Goal: Use online tool/utility: Utilize a website feature to perform a specific function

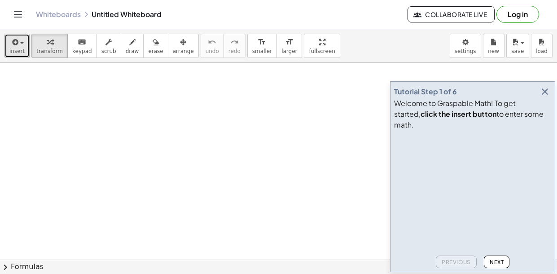
click at [14, 41] on icon "button" at bounding box center [14, 42] width 8 height 11
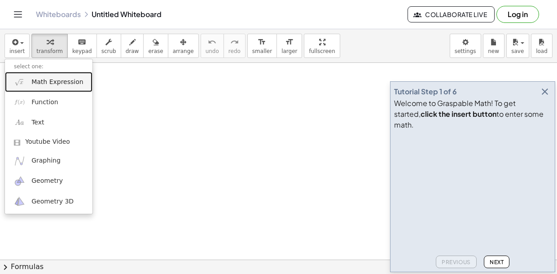
click at [55, 85] on span "Math Expression" at bounding box center [57, 82] width 52 height 9
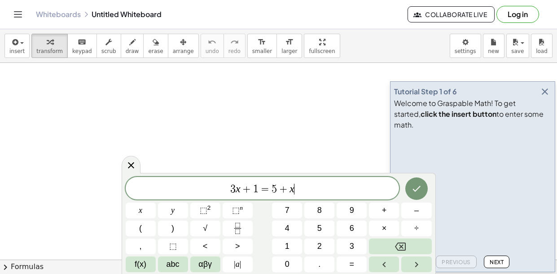
click at [260, 195] on span "3 x + 1 = 5 + x ​" at bounding box center [263, 189] width 274 height 13
click at [260, 195] on span "3 x + 1 ​ = 5 + x" at bounding box center [263, 189] width 274 height 13
click at [297, 187] on span "3 x + 1 ​ = 5 + x" at bounding box center [263, 189] width 274 height 13
click at [269, 192] on span "=" at bounding box center [274, 188] width 13 height 11
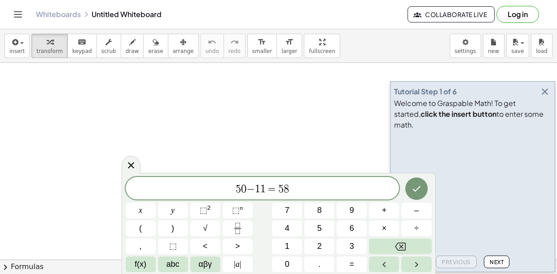
click at [256, 190] on span "1" at bounding box center [257, 188] width 5 height 11
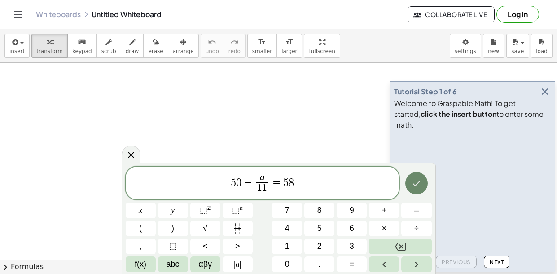
click at [413, 187] on icon "Done" at bounding box center [416, 183] width 11 height 11
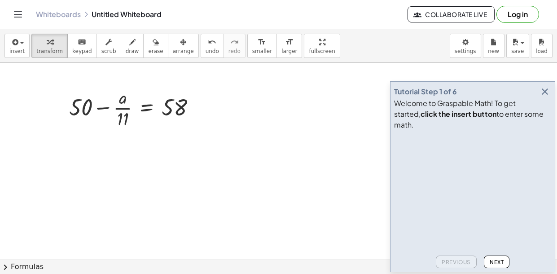
click at [545, 97] on icon "button" at bounding box center [544, 91] width 11 height 11
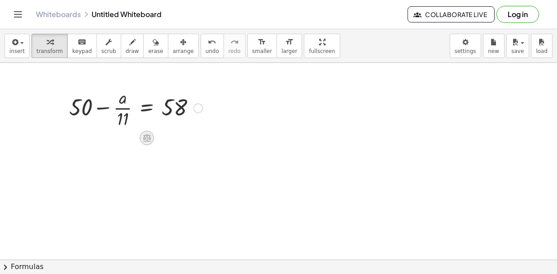
click at [146, 139] on icon at bounding box center [146, 137] width 9 height 9
click at [146, 139] on span "×" at bounding box center [146, 137] width 5 height 13
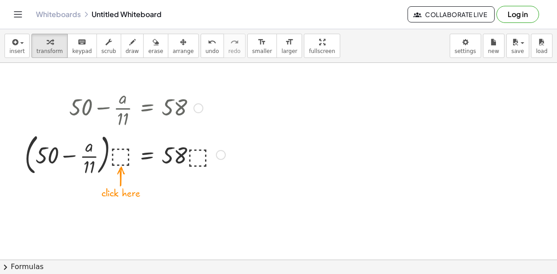
click at [119, 155] on div at bounding box center [124, 154] width 209 height 48
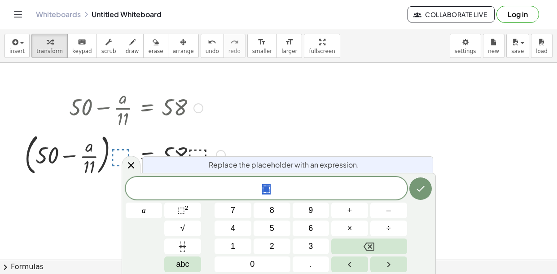
click at [219, 191] on span "⬚" at bounding box center [266, 189] width 281 height 13
click at [273, 193] on span "​ ⬚" at bounding box center [266, 189] width 281 height 13
click at [21, 55] on button "insert" at bounding box center [16, 46] width 25 height 24
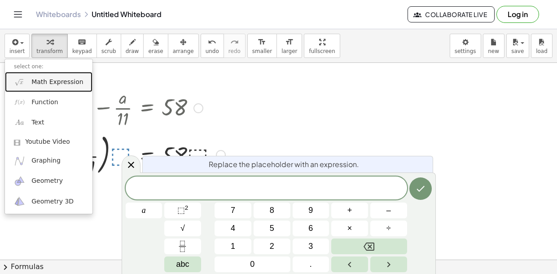
click at [32, 76] on link "Math Expression" at bounding box center [48, 82] width 87 height 20
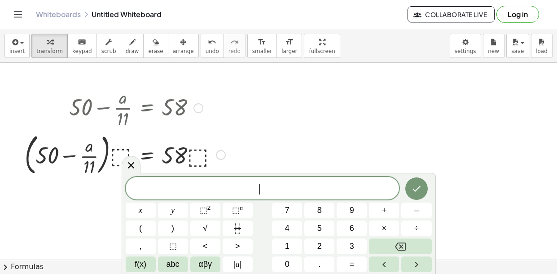
click at [222, 159] on div at bounding box center [124, 154] width 209 height 48
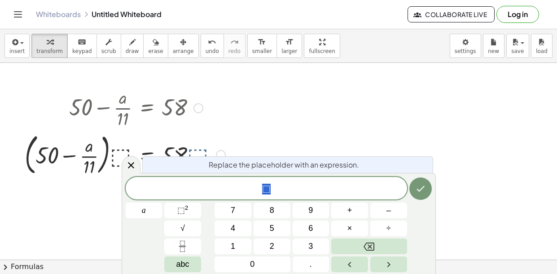
click at [221, 155] on div at bounding box center [221, 155] width 10 height 10
click at [421, 181] on button "Done" at bounding box center [420, 188] width 22 height 22
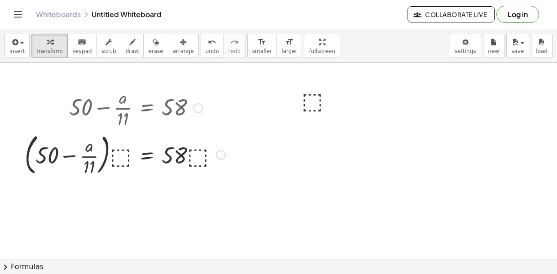
click at [221, 152] on div at bounding box center [221, 155] width 10 height 10
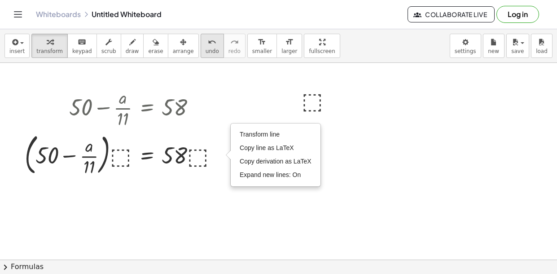
click at [201, 52] on button "undo undo" at bounding box center [211, 46] width 23 height 24
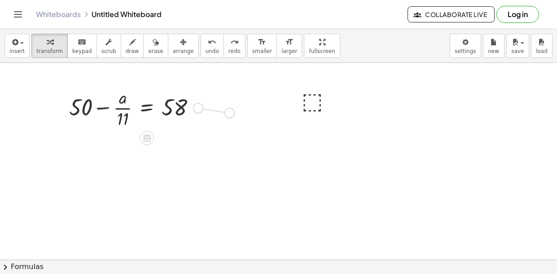
drag, startPoint x: 196, startPoint y: 109, endPoint x: 230, endPoint y: 114, distance: 34.5
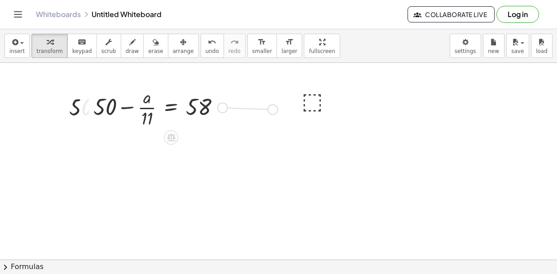
drag, startPoint x: 223, startPoint y: 106, endPoint x: 296, endPoint y: 117, distance: 74.3
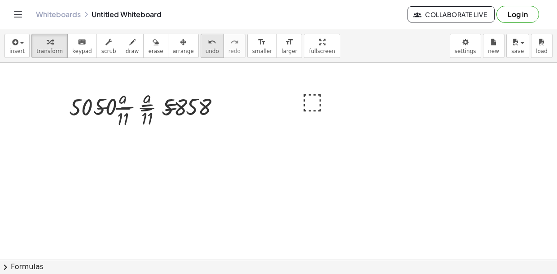
click at [205, 48] on span "undo" at bounding box center [211, 51] width 13 height 6
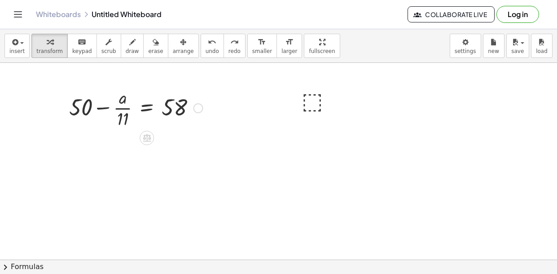
click at [122, 106] on div at bounding box center [136, 107] width 143 height 45
click at [91, 108] on div at bounding box center [136, 107] width 143 height 45
drag, startPoint x: 91, startPoint y: 108, endPoint x: 109, endPoint y: 109, distance: 18.0
click at [109, 109] on div at bounding box center [136, 107] width 143 height 45
drag, startPoint x: 78, startPoint y: 101, endPoint x: 183, endPoint y: 110, distance: 104.4
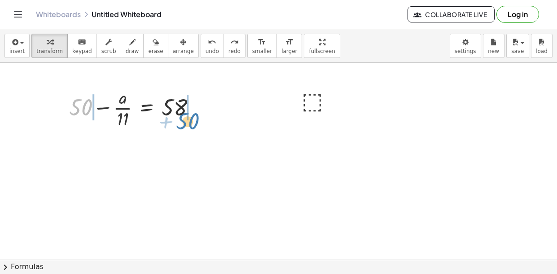
click at [183, 110] on div at bounding box center [136, 107] width 143 height 45
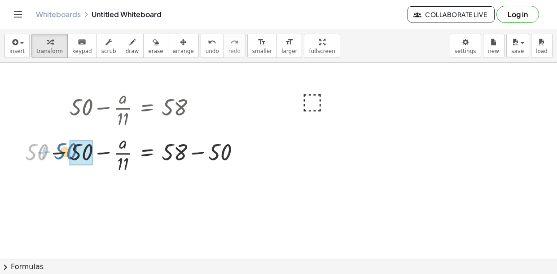
drag, startPoint x: 41, startPoint y: 150, endPoint x: 74, endPoint y: 149, distance: 32.3
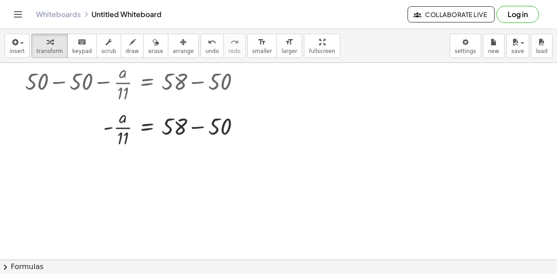
scroll to position [74, 0]
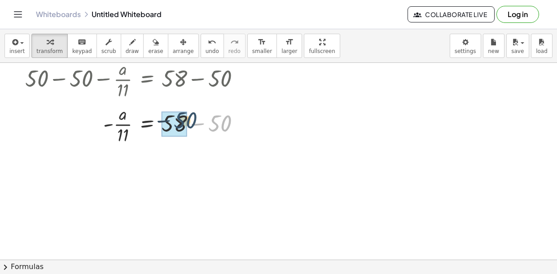
drag, startPoint x: 215, startPoint y: 122, endPoint x: 176, endPoint y: 121, distance: 38.6
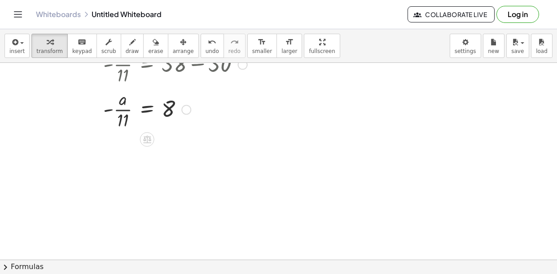
scroll to position [134, 0]
drag, startPoint x: 119, startPoint y: 108, endPoint x: 165, endPoint y: 112, distance: 45.5
click at [165, 112] on div at bounding box center [136, 108] width 231 height 45
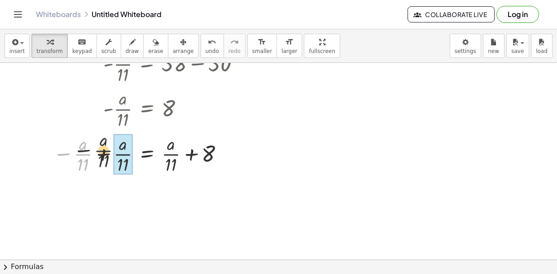
drag, startPoint x: 91, startPoint y: 156, endPoint x: 134, endPoint y: 153, distance: 43.1
click at [134, 153] on div at bounding box center [136, 153] width 231 height 45
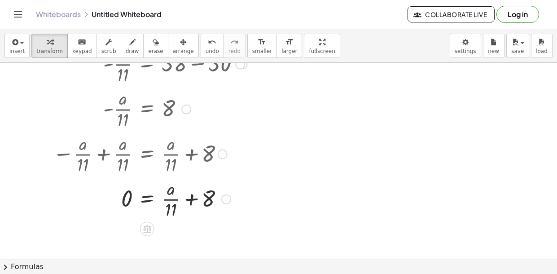
drag, startPoint x: 207, startPoint y: 159, endPoint x: 203, endPoint y: 162, distance: 5.5
click at [203, 162] on div at bounding box center [100, 153] width 296 height 45
drag, startPoint x: 209, startPoint y: 194, endPoint x: 172, endPoint y: 196, distance: 36.8
click at [172, 196] on div at bounding box center [136, 198] width 231 height 45
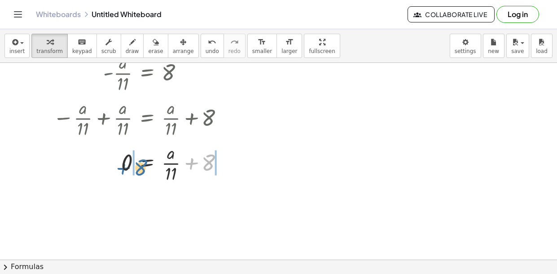
drag, startPoint x: 211, startPoint y: 162, endPoint x: 135, endPoint y: 167, distance: 75.5
click at [135, 167] on div at bounding box center [136, 162] width 231 height 45
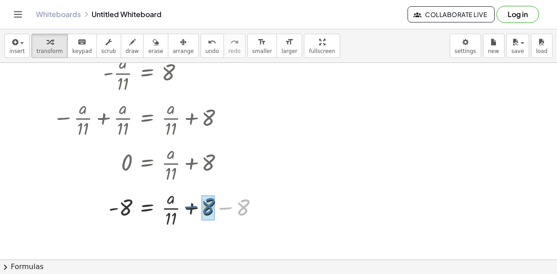
drag, startPoint x: 243, startPoint y: 207, endPoint x: 207, endPoint y: 206, distance: 35.9
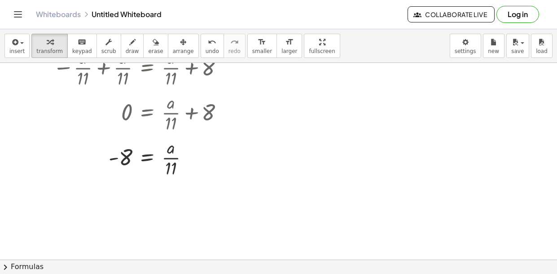
scroll to position [215, 0]
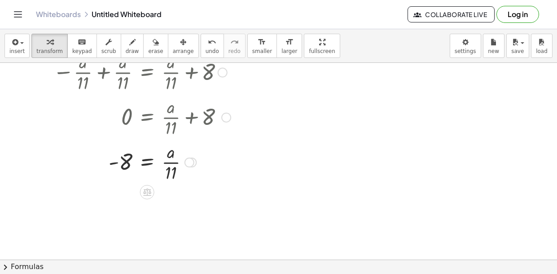
click at [169, 163] on div at bounding box center [136, 161] width 231 height 45
click at [152, 195] on div at bounding box center [147, 192] width 14 height 14
click at [147, 190] on span "×" at bounding box center [146, 192] width 5 height 13
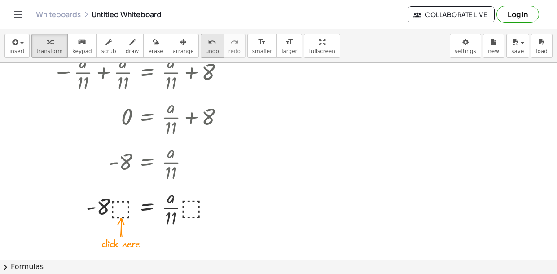
click at [205, 44] on div "undo" at bounding box center [211, 41] width 13 height 11
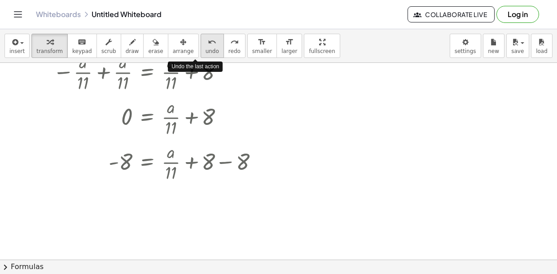
click at [205, 44] on div "undo" at bounding box center [211, 41] width 13 height 11
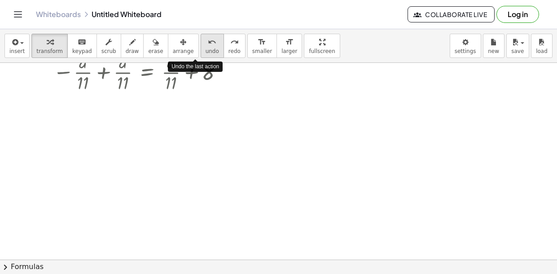
click at [205, 44] on div "undo" at bounding box center [211, 41] width 13 height 11
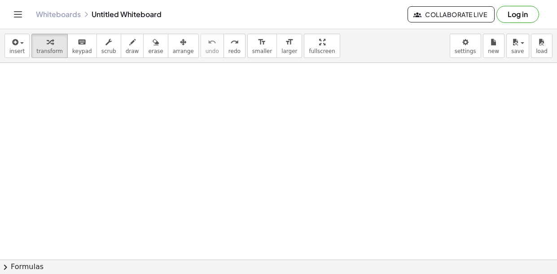
scroll to position [0, 0]
click at [13, 49] on span "insert" at bounding box center [16, 51] width 15 height 6
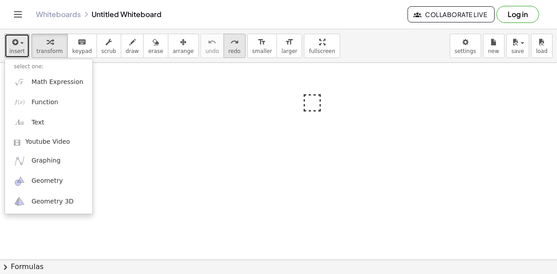
click at [228, 49] on span "redo" at bounding box center [234, 51] width 12 height 6
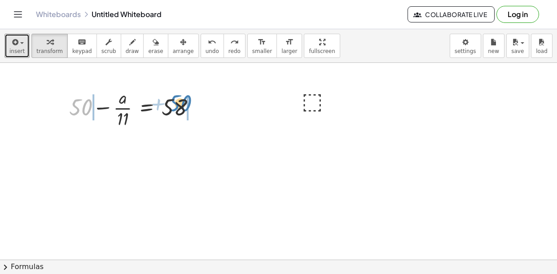
drag, startPoint x: 79, startPoint y: 109, endPoint x: 179, endPoint y: 105, distance: 99.2
click at [179, 105] on div at bounding box center [136, 107] width 143 height 45
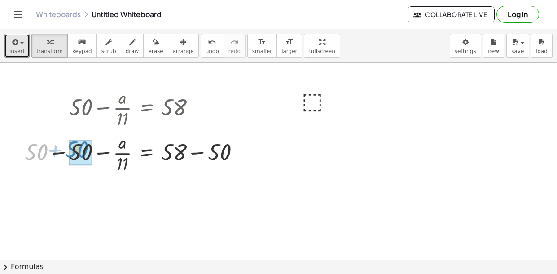
drag, startPoint x: 45, startPoint y: 156, endPoint x: 86, endPoint y: 153, distance: 40.9
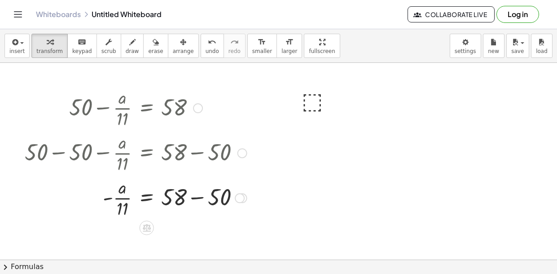
drag, startPoint x: 222, startPoint y: 156, endPoint x: 209, endPoint y: 161, distance: 13.3
click at [209, 161] on div at bounding box center [135, 152] width 231 height 45
drag, startPoint x: 224, startPoint y: 194, endPoint x: 177, endPoint y: 194, distance: 47.1
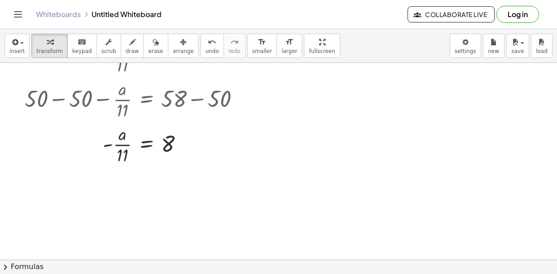
scroll to position [71, 0]
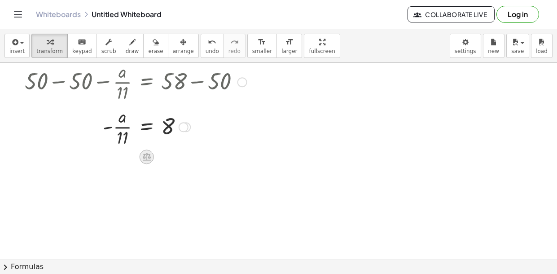
click at [147, 156] on icon at bounding box center [147, 157] width 8 height 8
click at [148, 158] on span "×" at bounding box center [146, 156] width 5 height 13
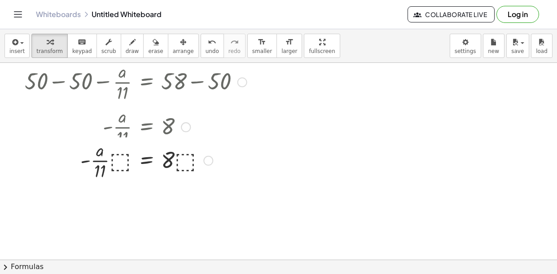
click at [122, 123] on div at bounding box center [136, 126] width 186 height 45
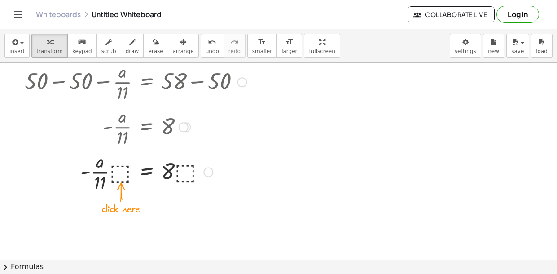
click at [113, 170] on div at bounding box center [135, 170] width 231 height 45
click at [189, 170] on div at bounding box center [135, 170] width 231 height 45
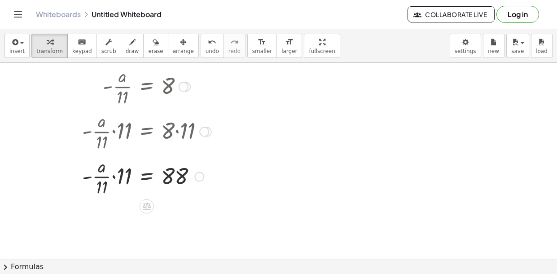
scroll to position [116, 0]
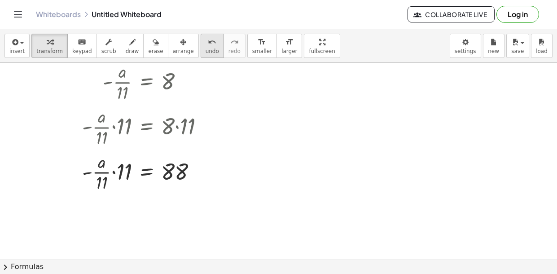
click at [200, 41] on button "undo undo" at bounding box center [211, 46] width 23 height 24
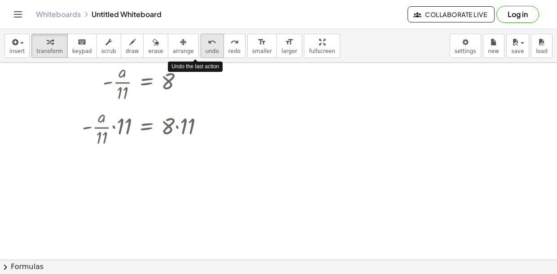
click at [200, 41] on button "undo undo" at bounding box center [211, 46] width 23 height 24
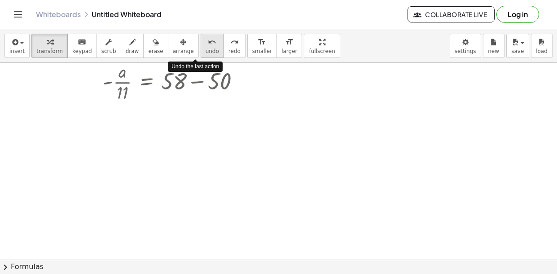
click at [200, 41] on button "undo undo" at bounding box center [211, 46] width 23 height 24
